Goal: Navigation & Orientation: Find specific page/section

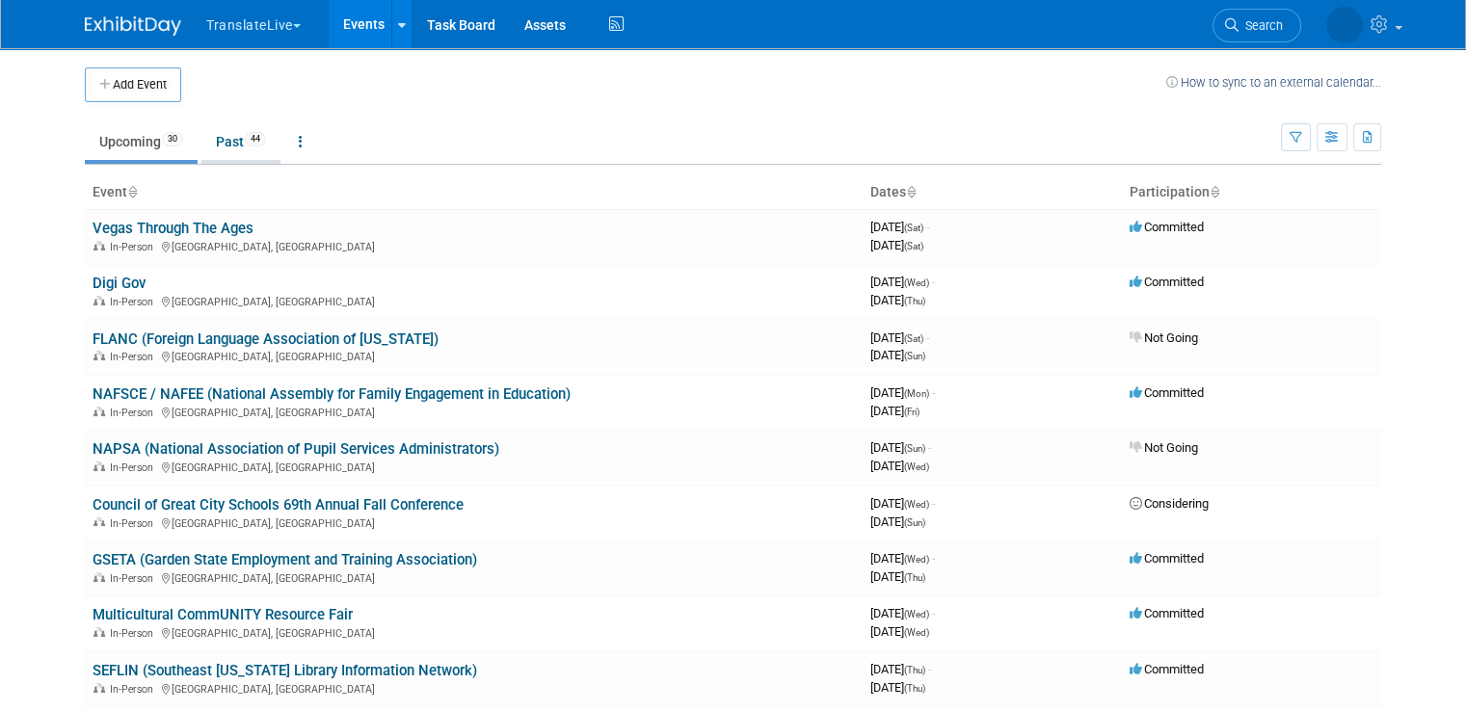
click at [226, 140] on link "Past 44" at bounding box center [240, 141] width 79 height 37
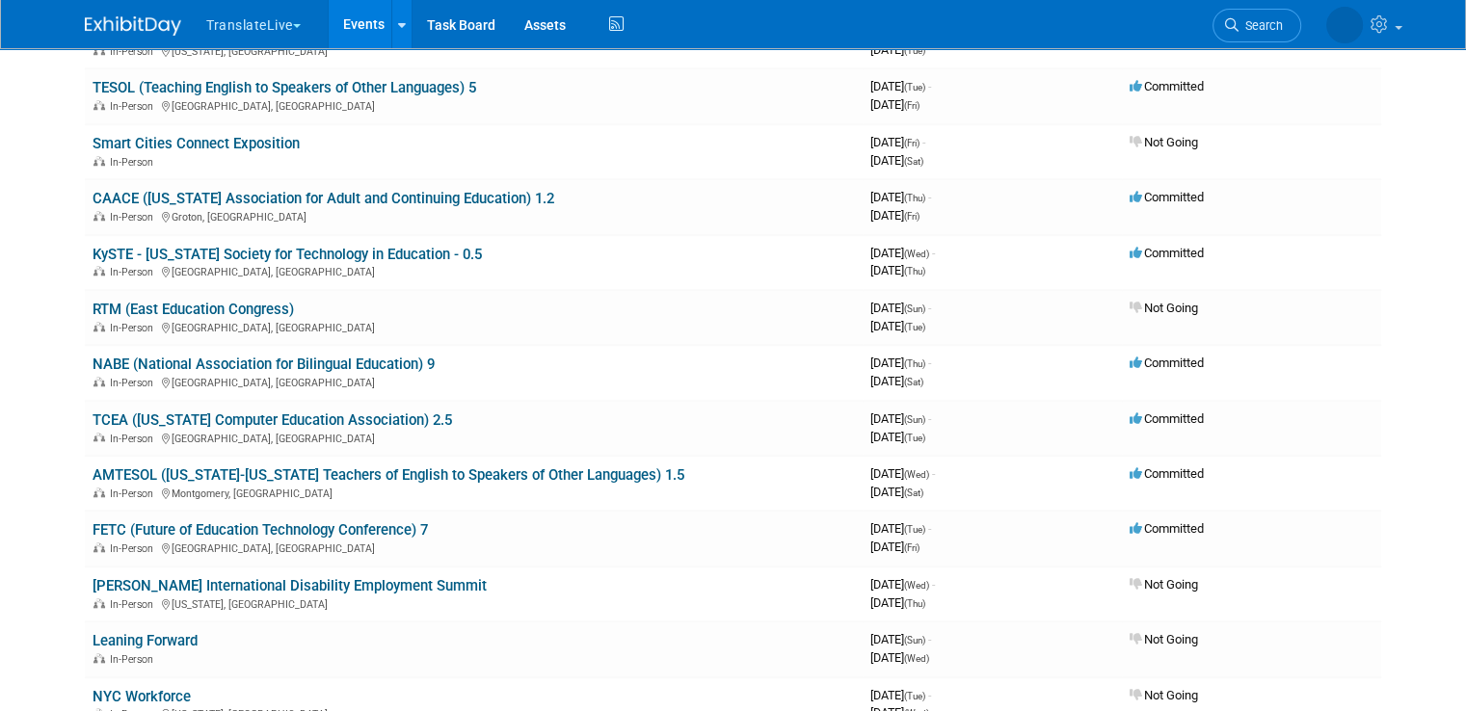
scroll to position [1618, 0]
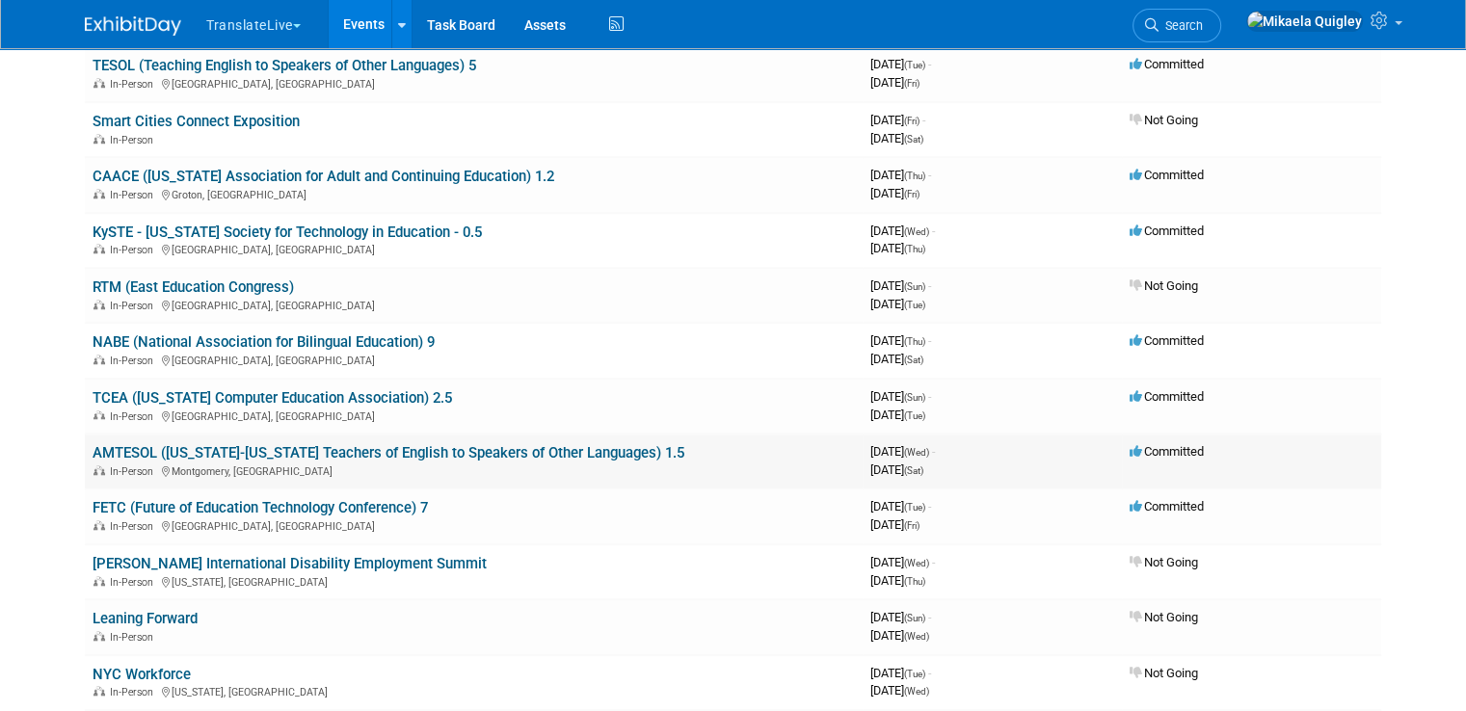
click at [252, 444] on link "AMTESOL ([US_STATE]-[US_STATE] Teachers of English to Speakers of Other Languag…" at bounding box center [389, 452] width 592 height 17
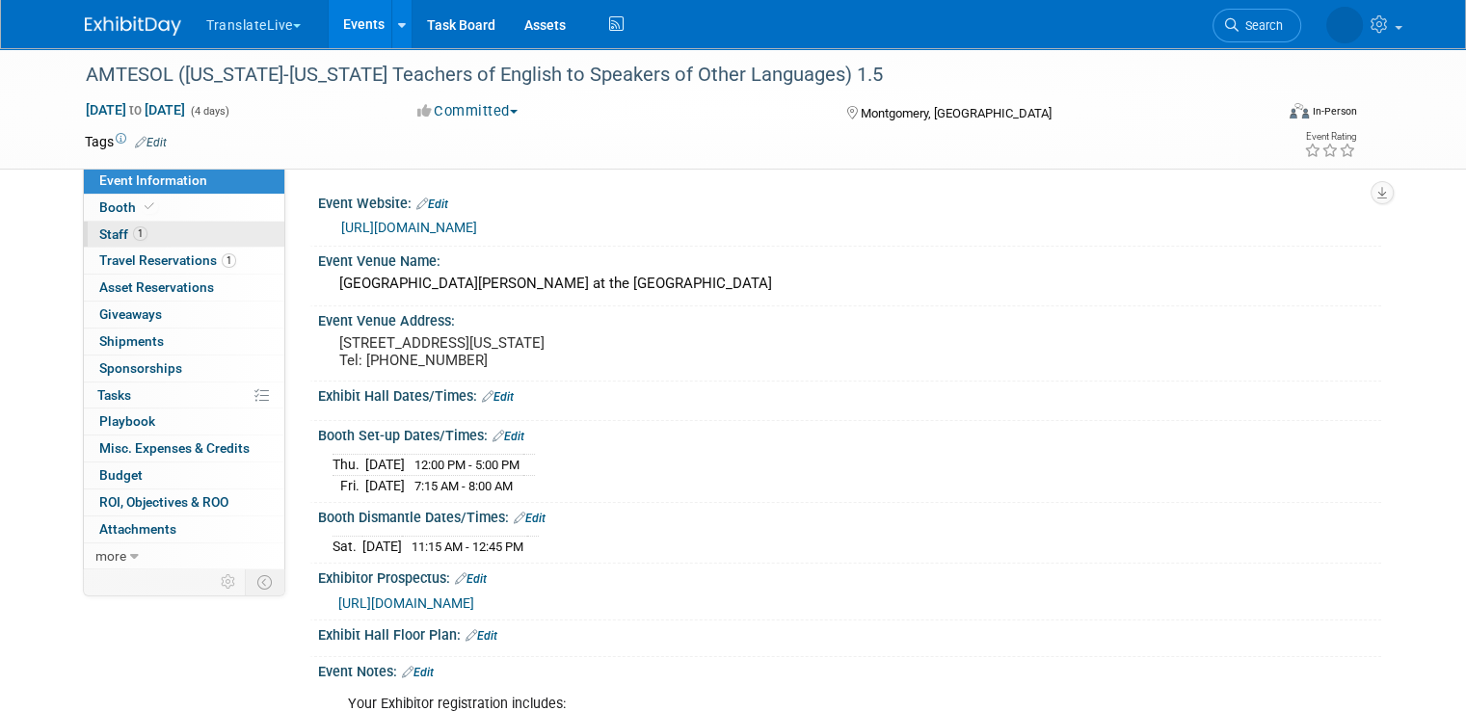
click at [188, 241] on link "1 Staff 1" at bounding box center [184, 235] width 200 height 26
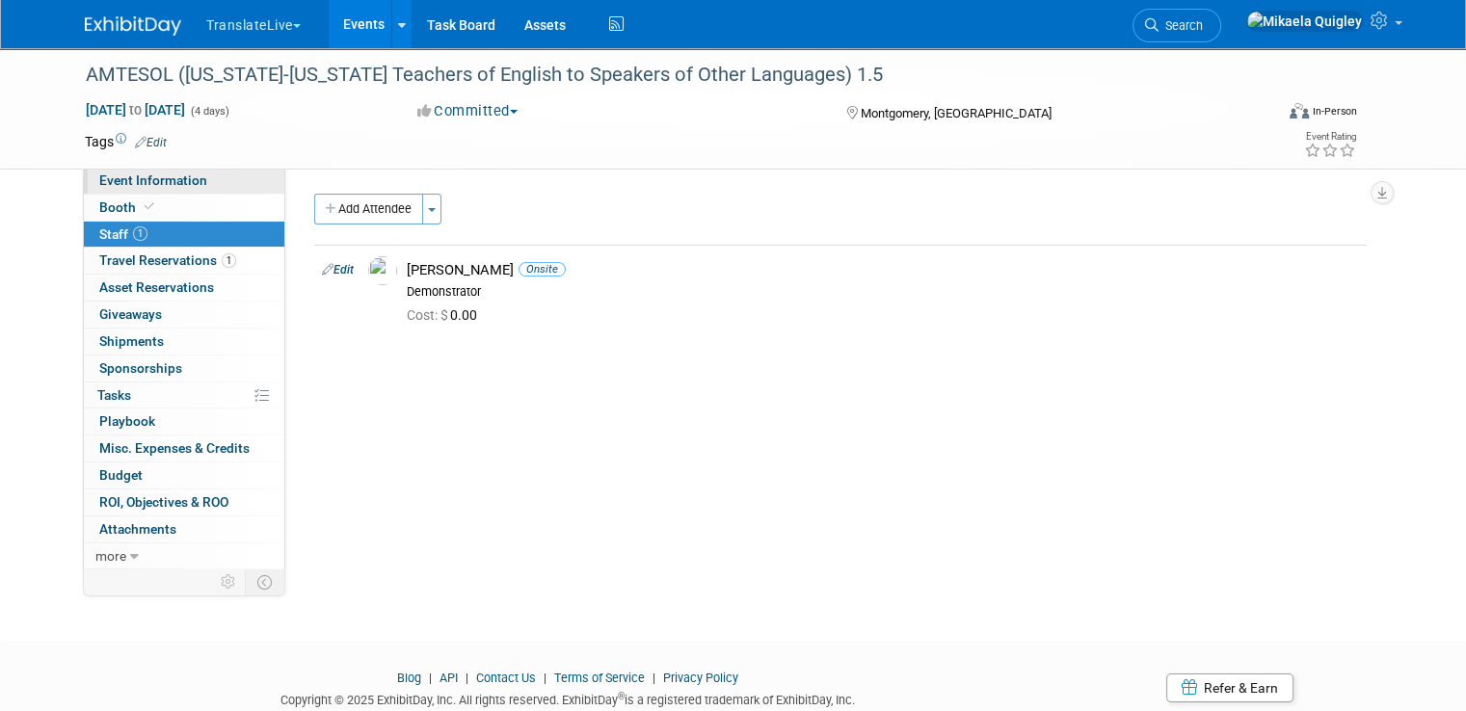
click at [166, 178] on span "Event Information" at bounding box center [153, 180] width 108 height 15
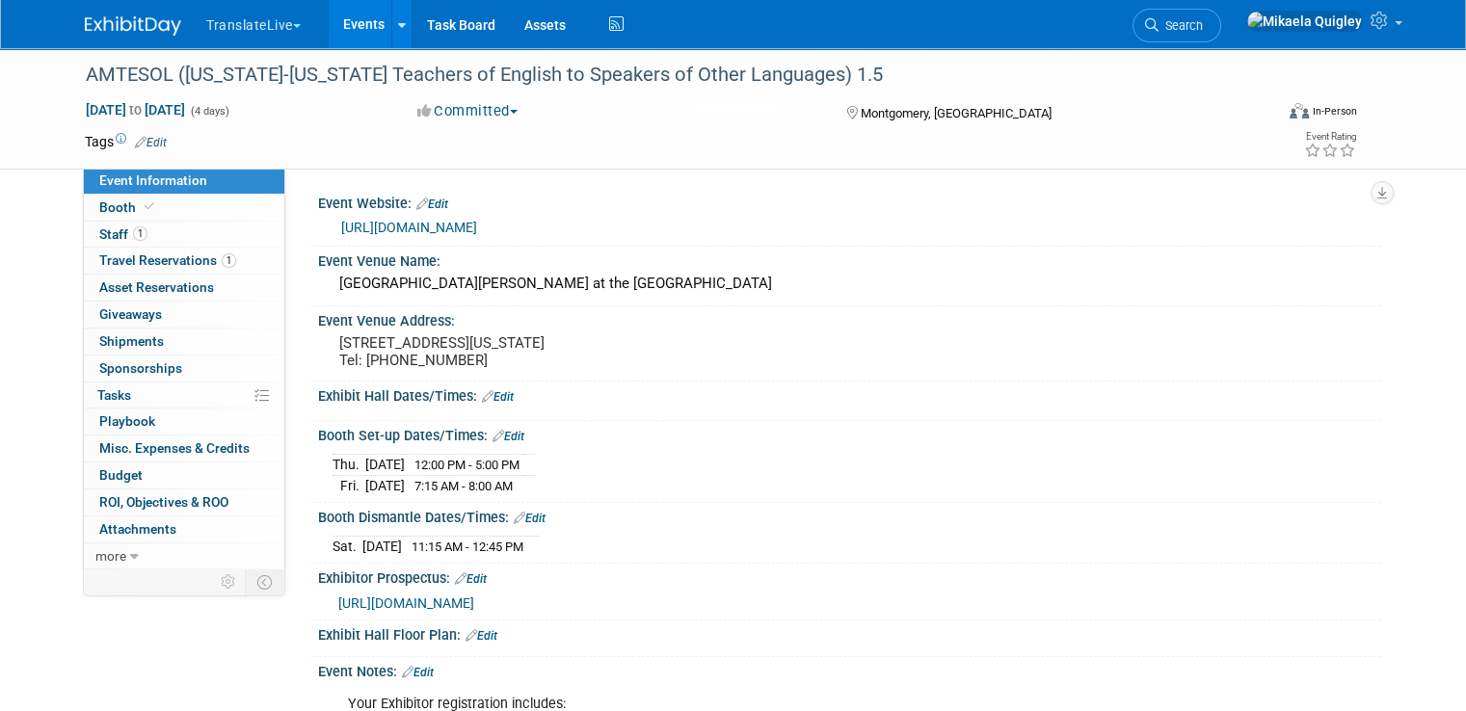
click at [359, 32] on link "Events" at bounding box center [364, 24] width 70 height 48
